Goal: Check status: Check status

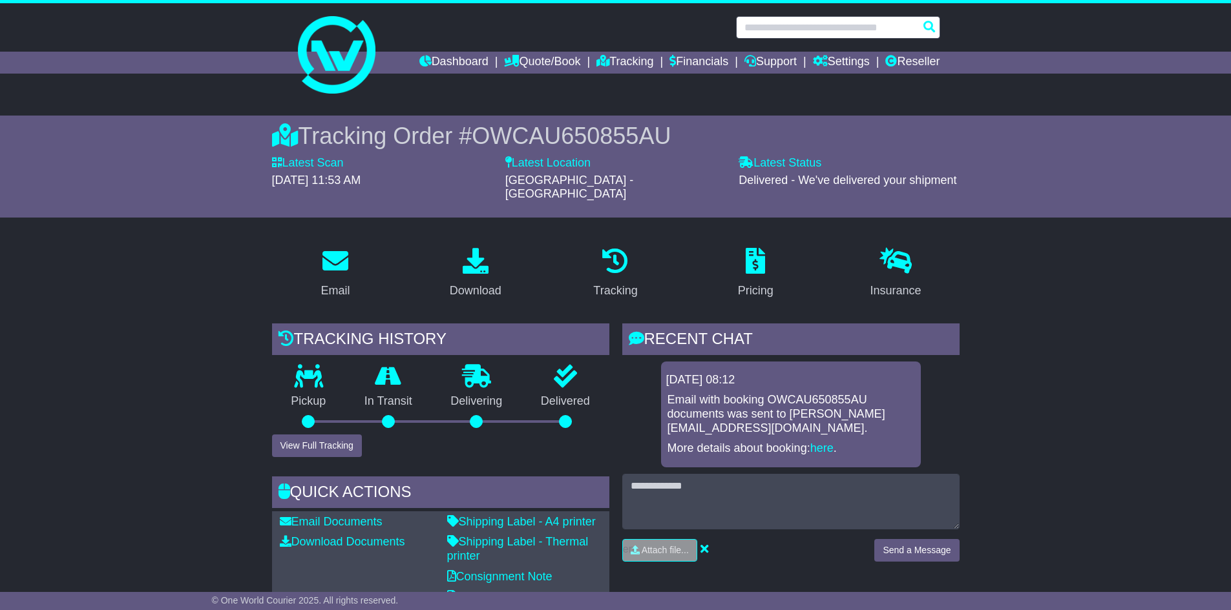
click at [846, 33] on input "text" at bounding box center [838, 27] width 204 height 23
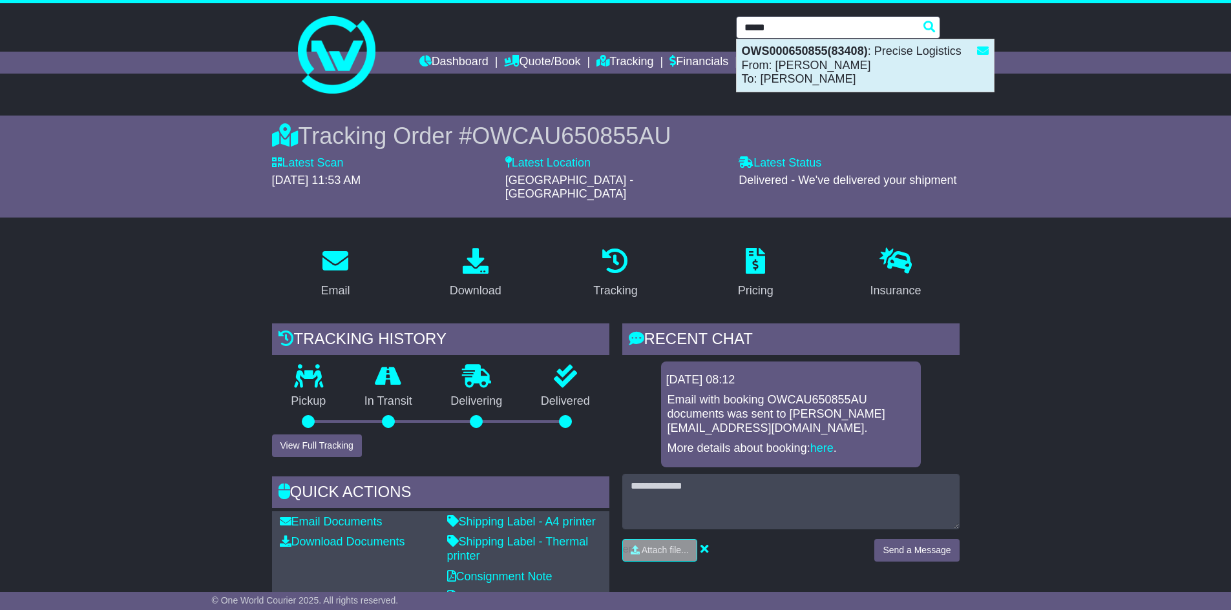
click at [843, 63] on div "OWS000650855(83408) : Precise Logistics From: HELEN HOANG To: James Morris" at bounding box center [864, 65] width 257 height 52
type input "**********"
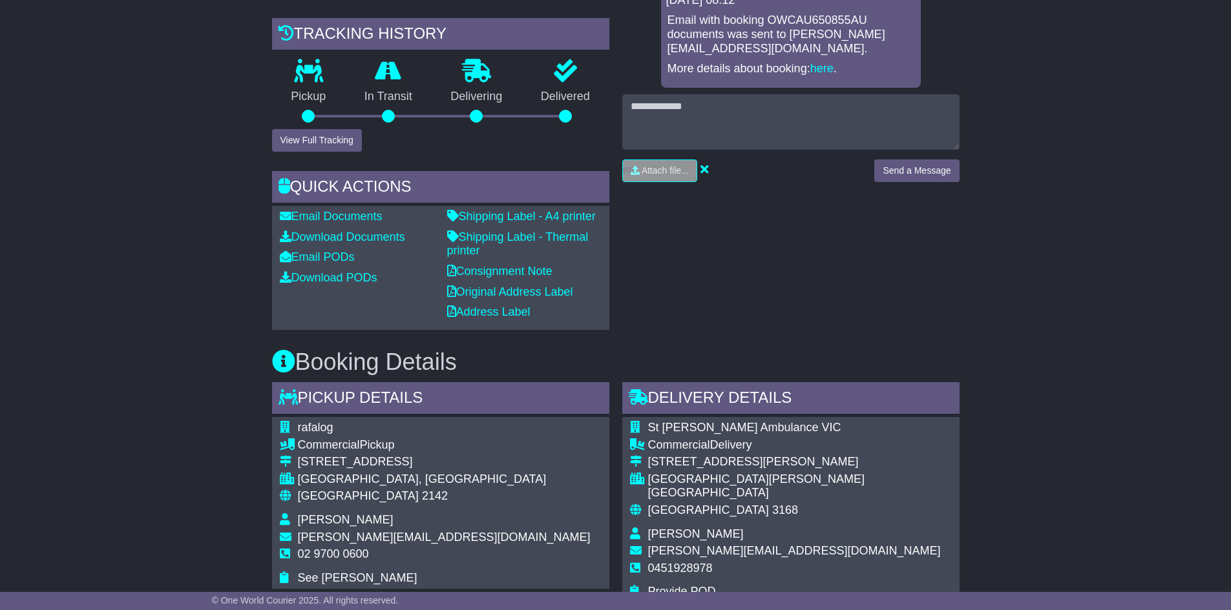
scroll to position [388, 0]
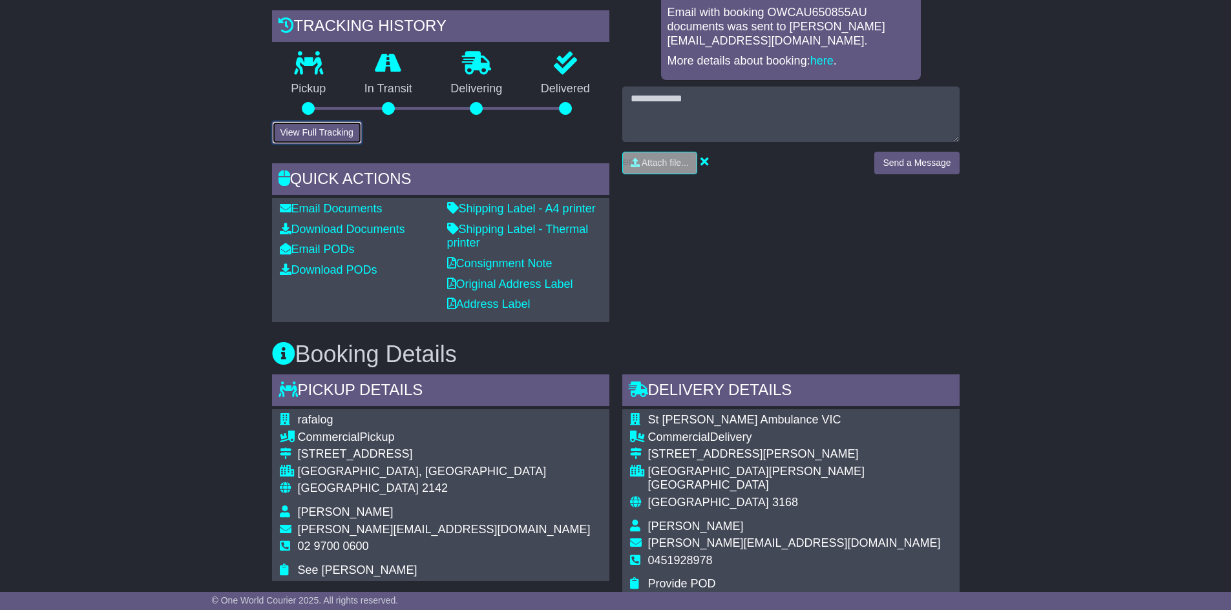
click at [302, 144] on button "View Full Tracking" at bounding box center [317, 132] width 90 height 23
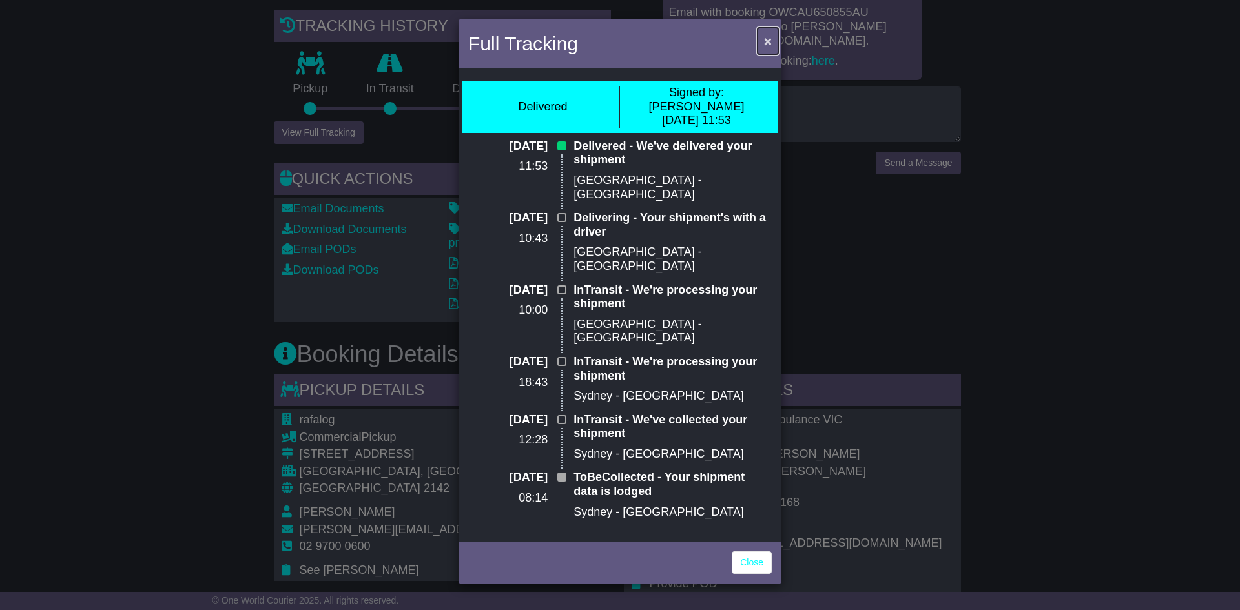
drag, startPoint x: 769, startPoint y: 42, endPoint x: 783, endPoint y: 114, distance: 73.6
click at [769, 42] on span "×" at bounding box center [768, 41] width 8 height 15
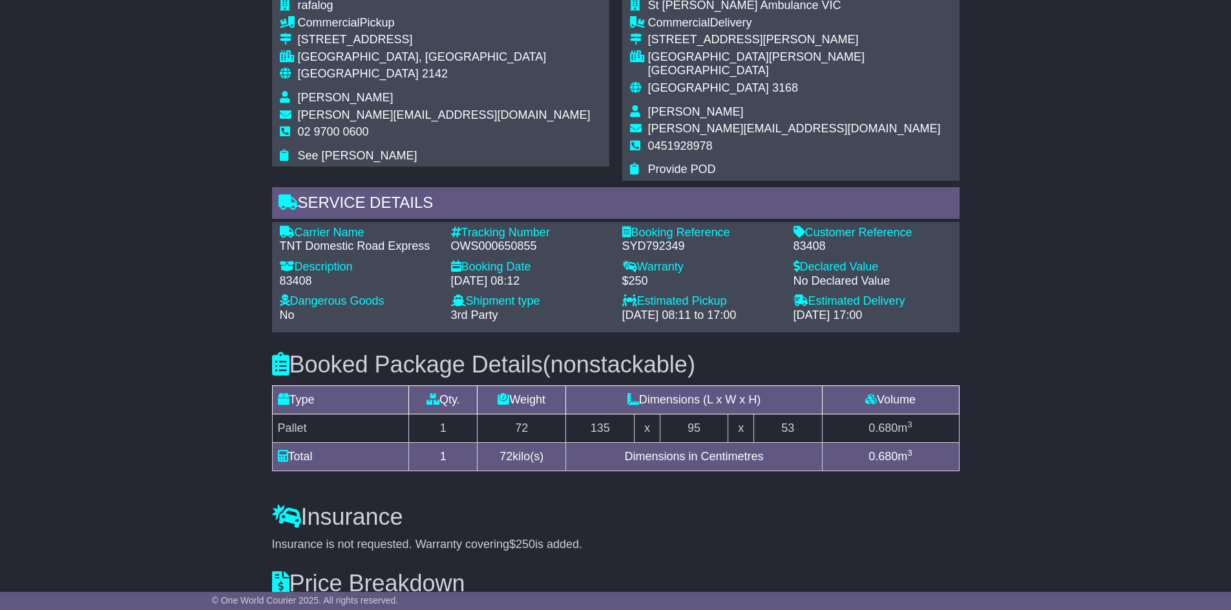
scroll to position [1008, 0]
